Goal: Task Accomplishment & Management: Manage account settings

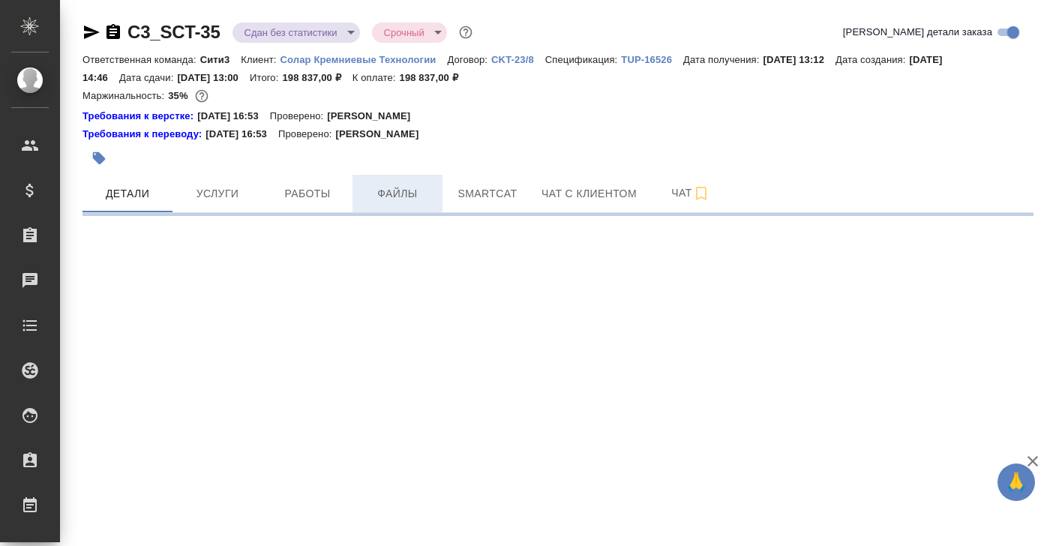
select select "RU"
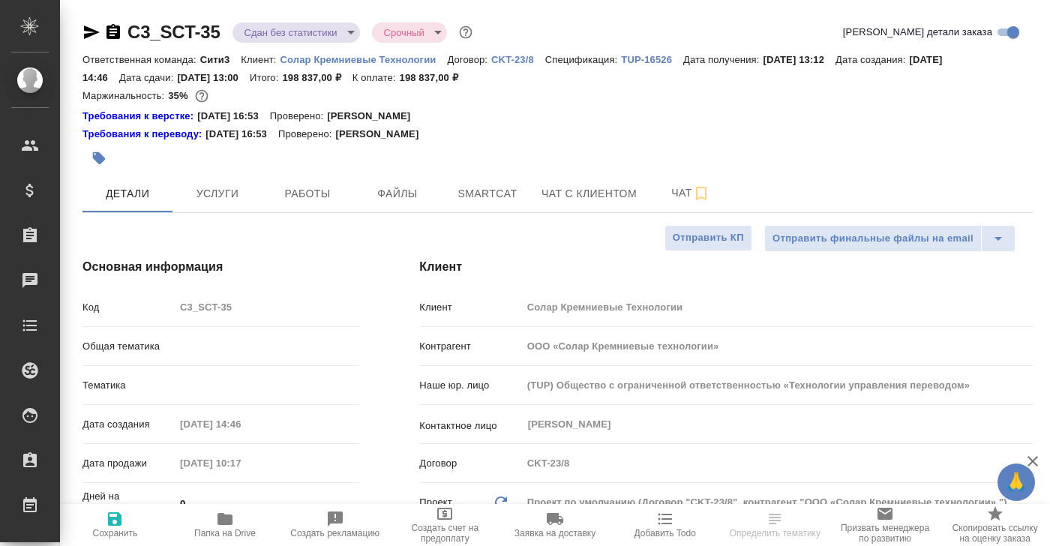
type textarea "x"
type input "Технический"
type textarea "x"
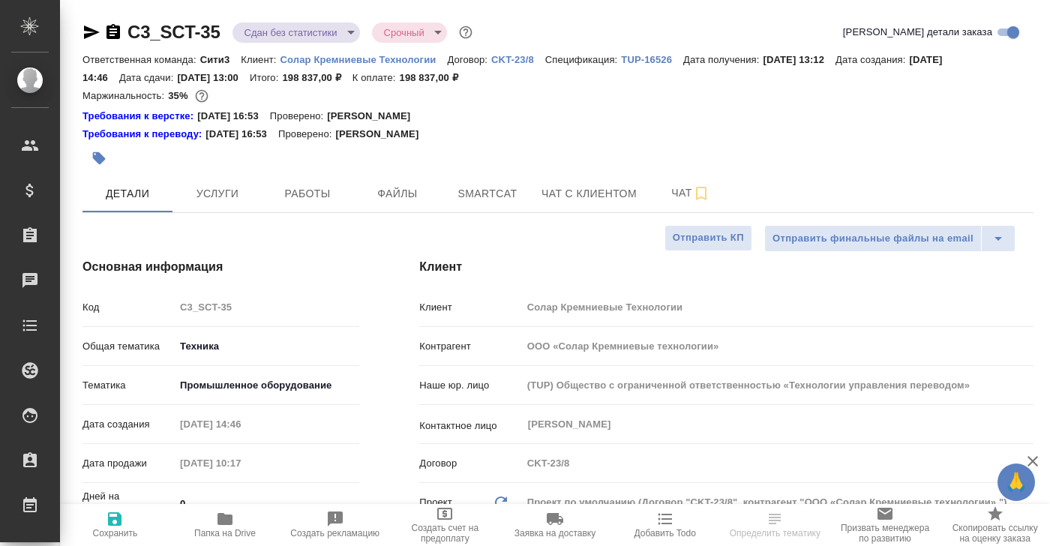
type textarea "x"
type input "Белякова Юлия"
click at [313, 199] on span "Работы" at bounding box center [307, 193] width 72 height 19
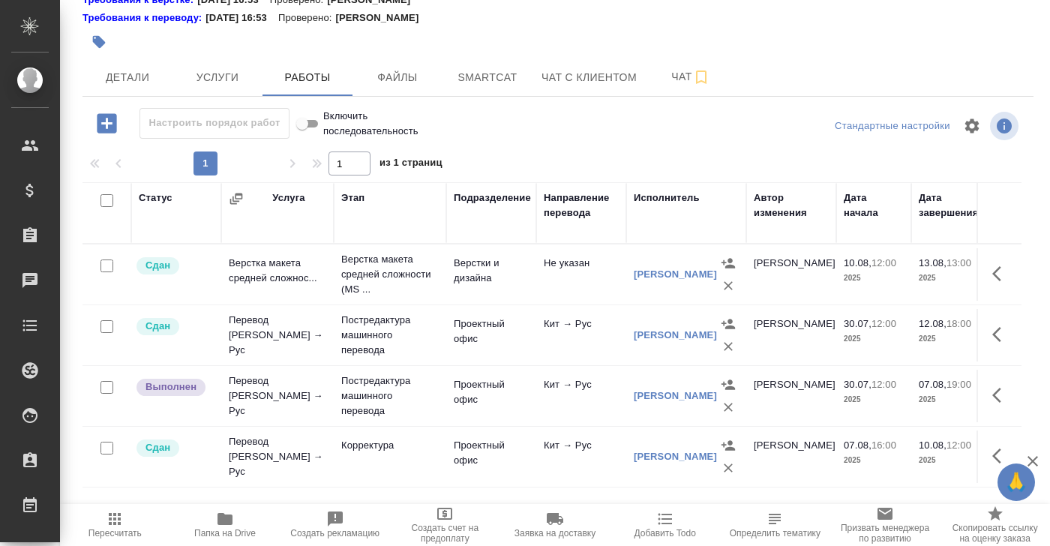
scroll to position [128, 0]
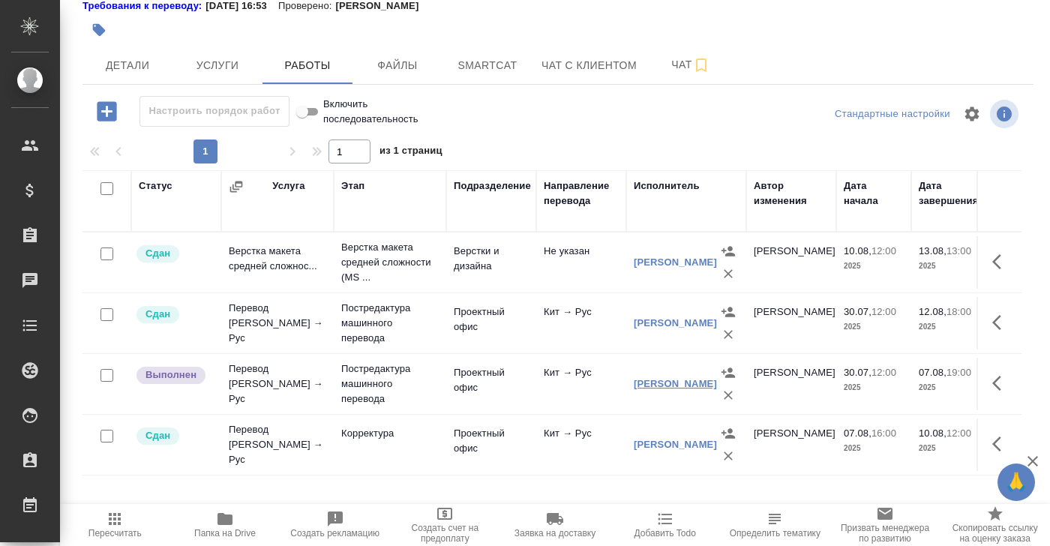
click at [656, 389] on link "[PERSON_NAME]" at bounding box center [675, 383] width 83 height 11
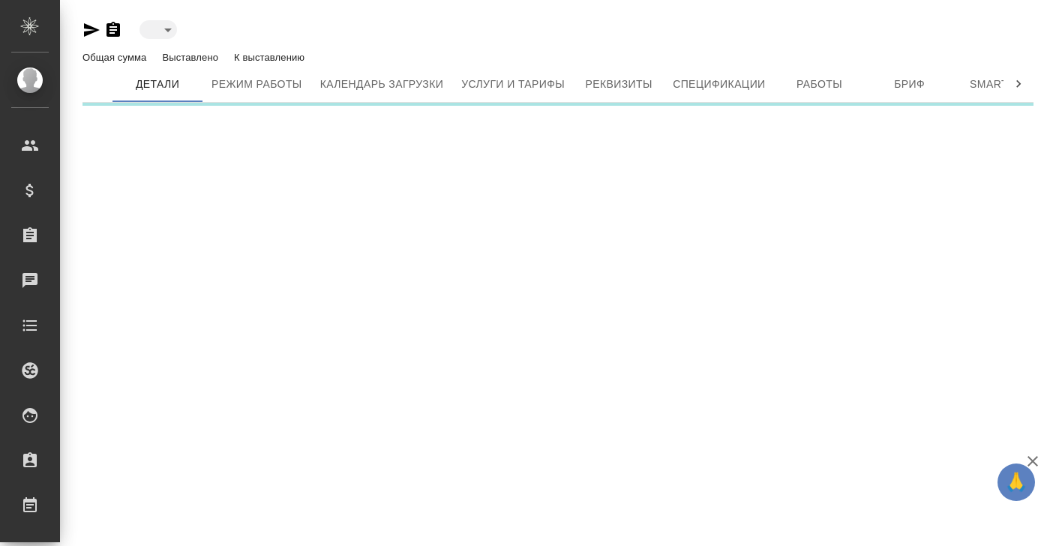
type input "active"
